Goal: Find specific page/section: Find specific page/section

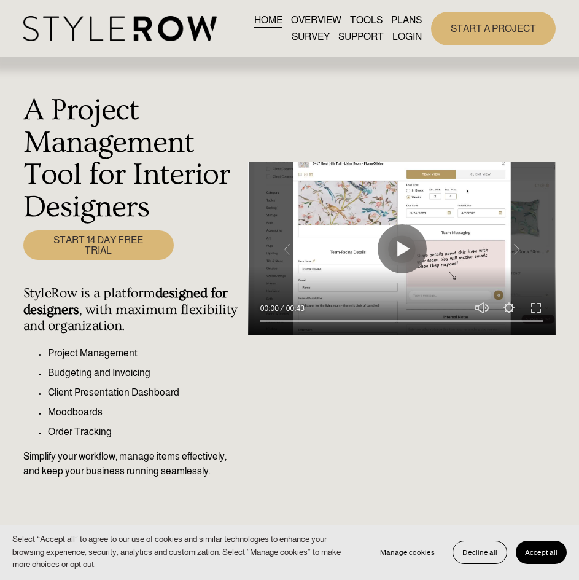
click at [404, 33] on link "LOGIN" at bounding box center [406, 37] width 29 height 17
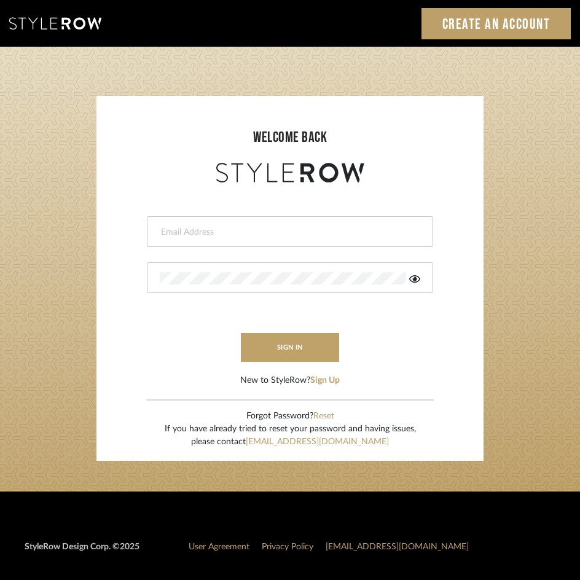
click at [278, 232] on input "email" at bounding box center [288, 232] width 257 height 12
type input "victor@studiodb.com"
click at [260, 285] on div at bounding box center [290, 277] width 286 height 31
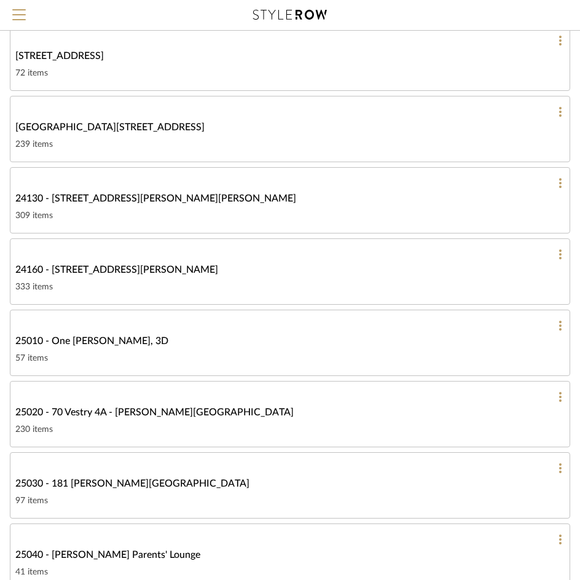
scroll to position [1044, 0]
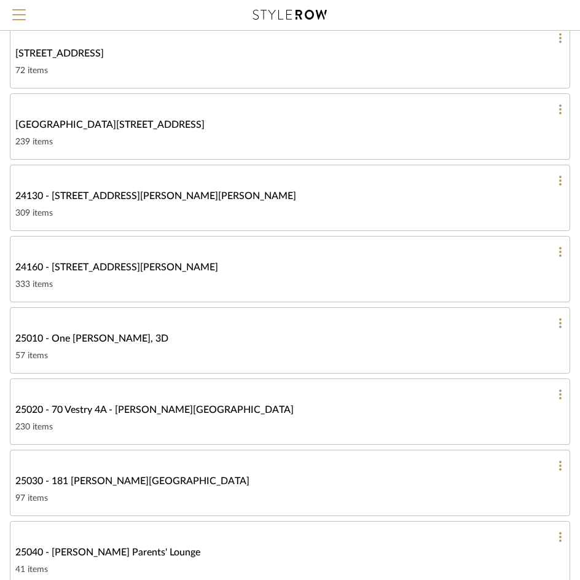
click at [275, 275] on link "24160 - 214 E 18th Street - Satow Elliot 333 items" at bounding box center [290, 269] width 560 height 66
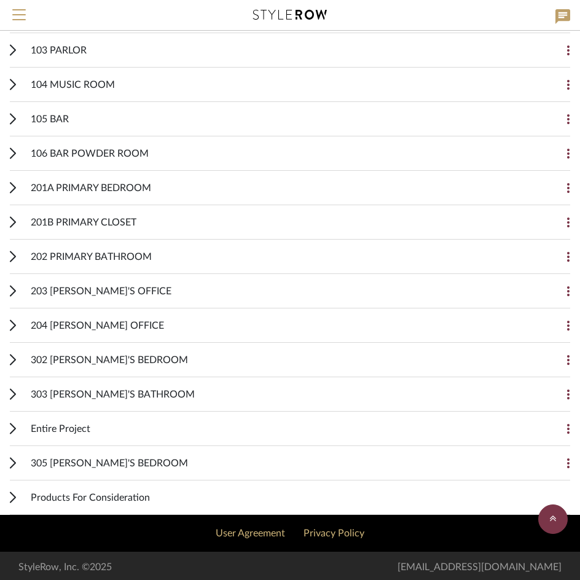
scroll to position [607, 0]
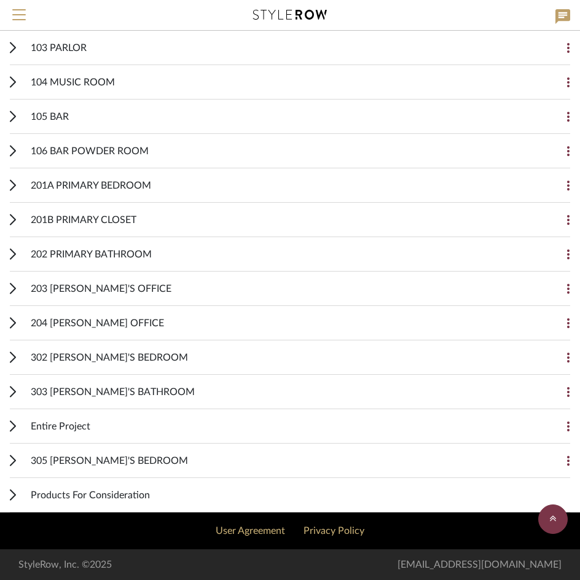
click at [14, 187] on icon at bounding box center [12, 186] width 5 height 10
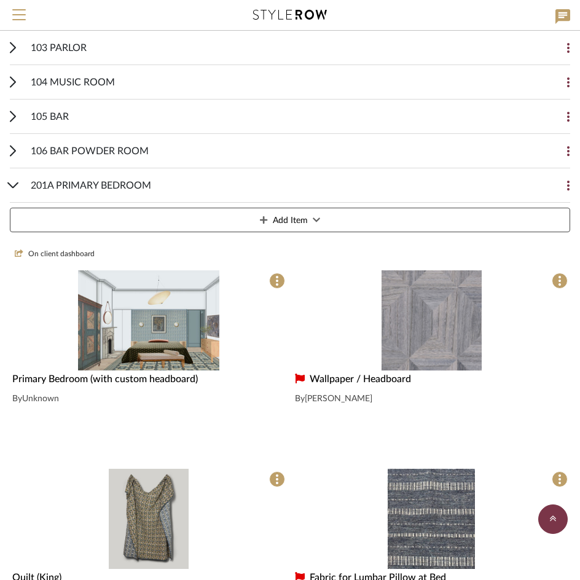
click at [195, 332] on img "0" at bounding box center [149, 320] width 142 height 100
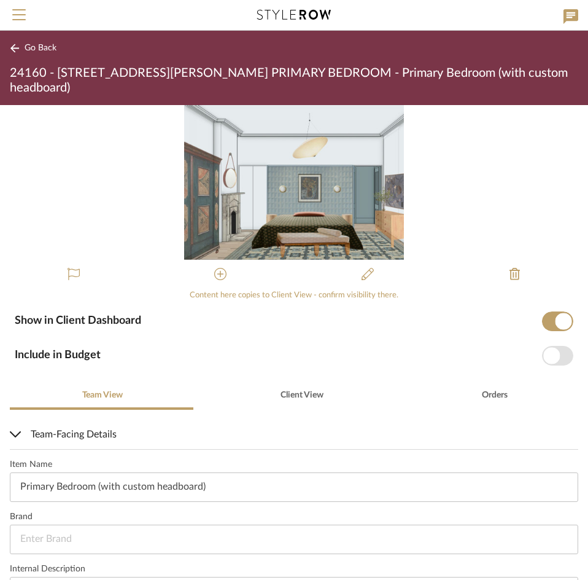
click at [292, 184] on img "0" at bounding box center [294, 182] width 220 height 155
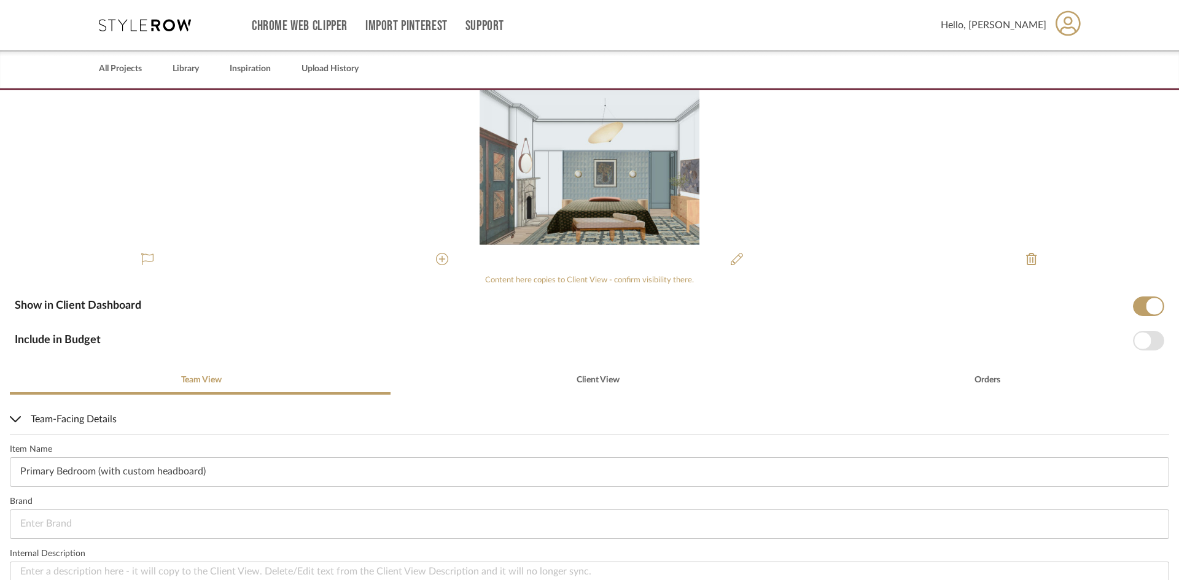
click at [588, 209] on img "0" at bounding box center [590, 167] width 220 height 155
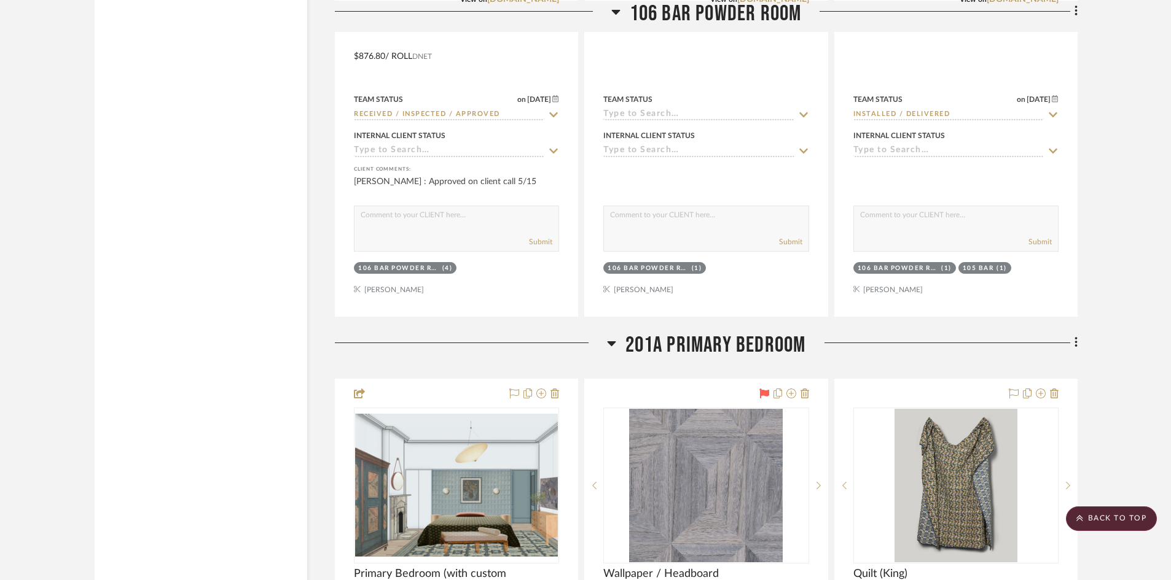
scroll to position [16513, 0]
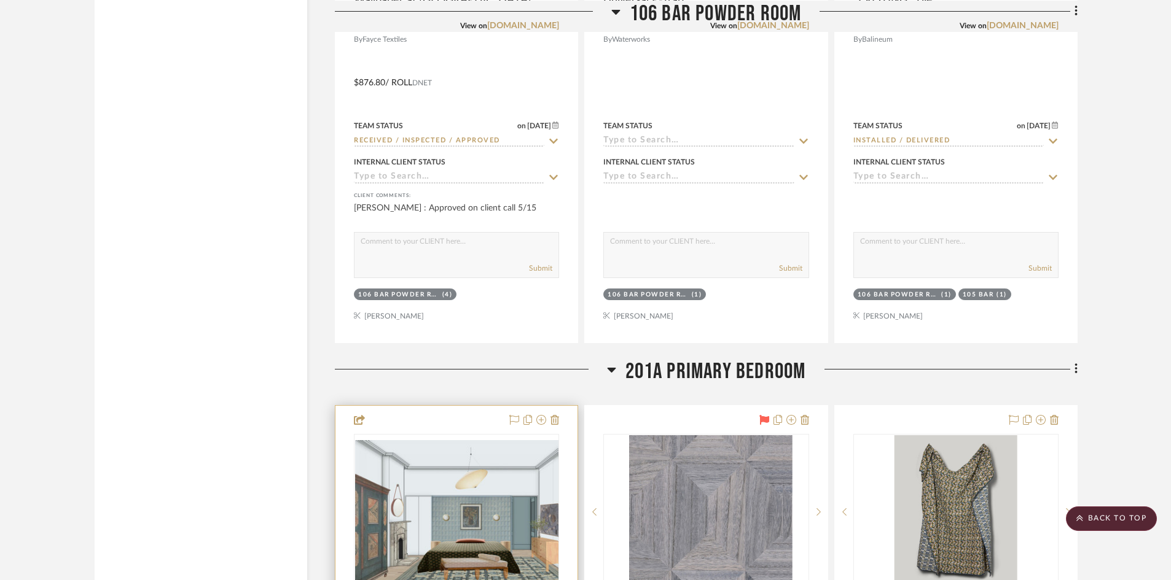
click at [476, 509] on img "0" at bounding box center [456, 512] width 203 height 144
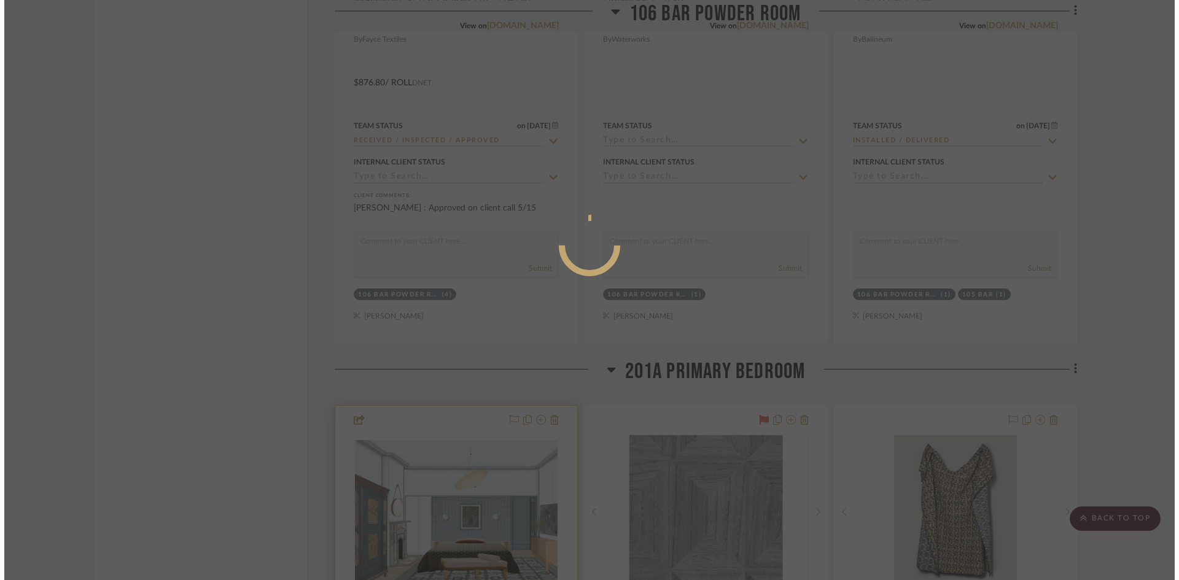
scroll to position [0, 0]
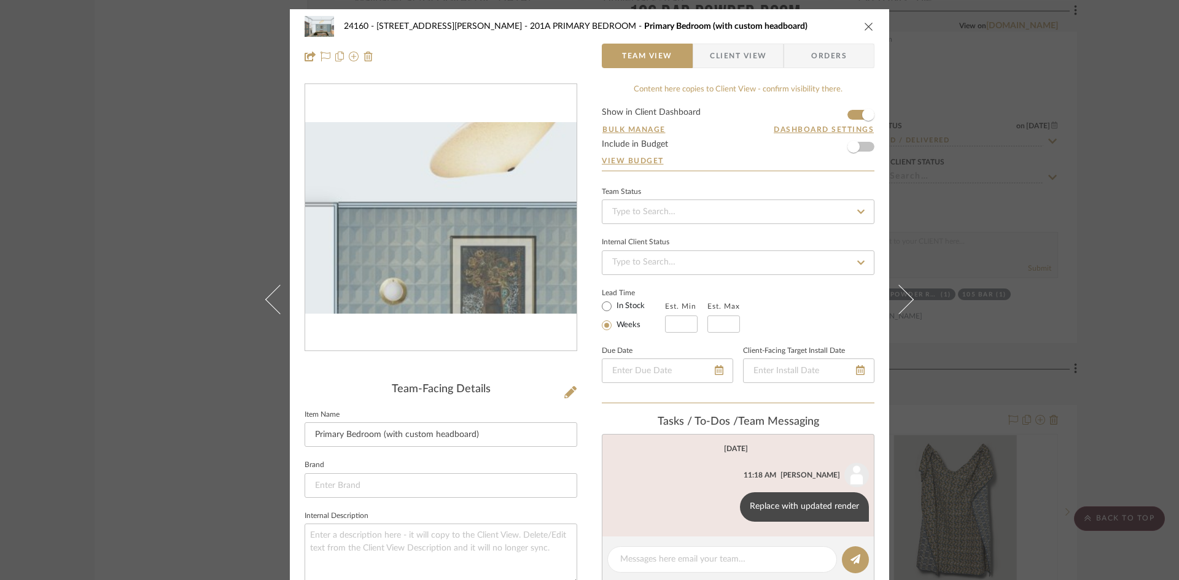
click at [439, 203] on img "0" at bounding box center [440, 217] width 271 height 191
